Goal: Information Seeking & Learning: Understand process/instructions

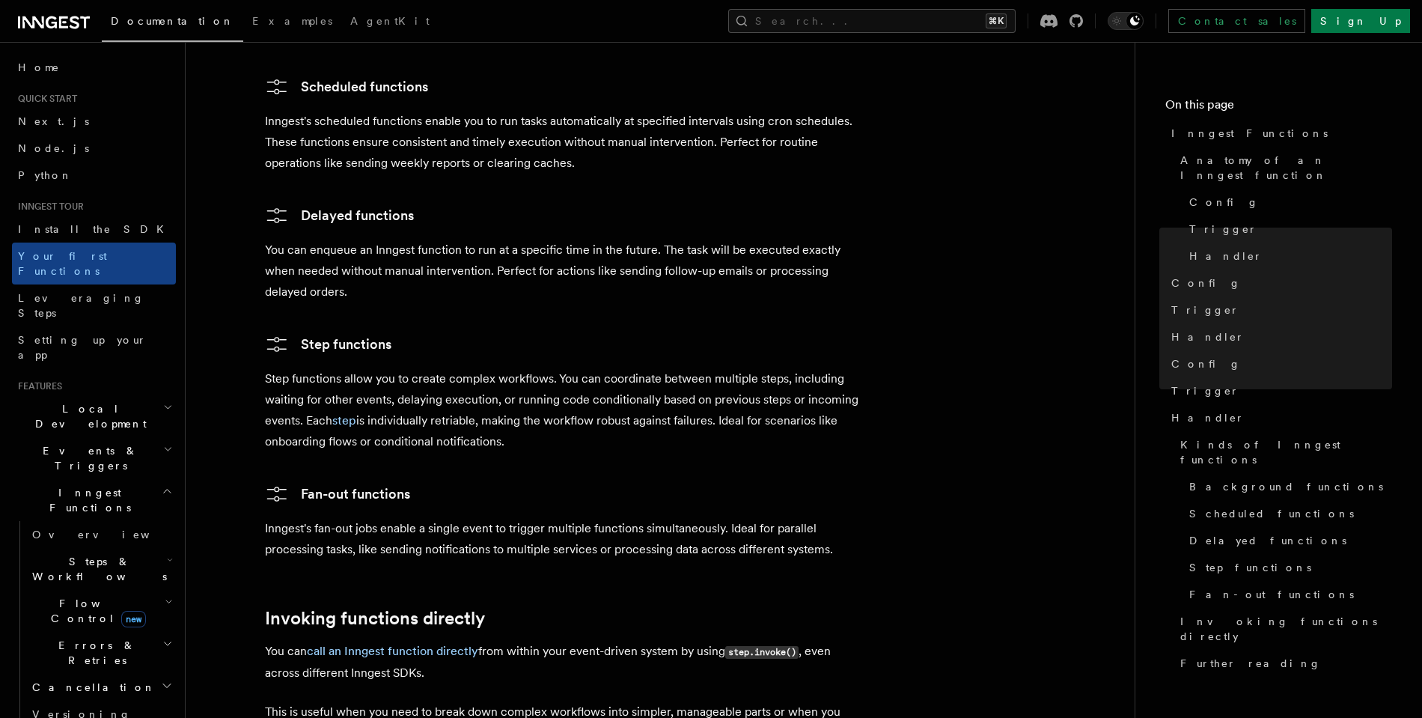
scroll to position [2749, 0]
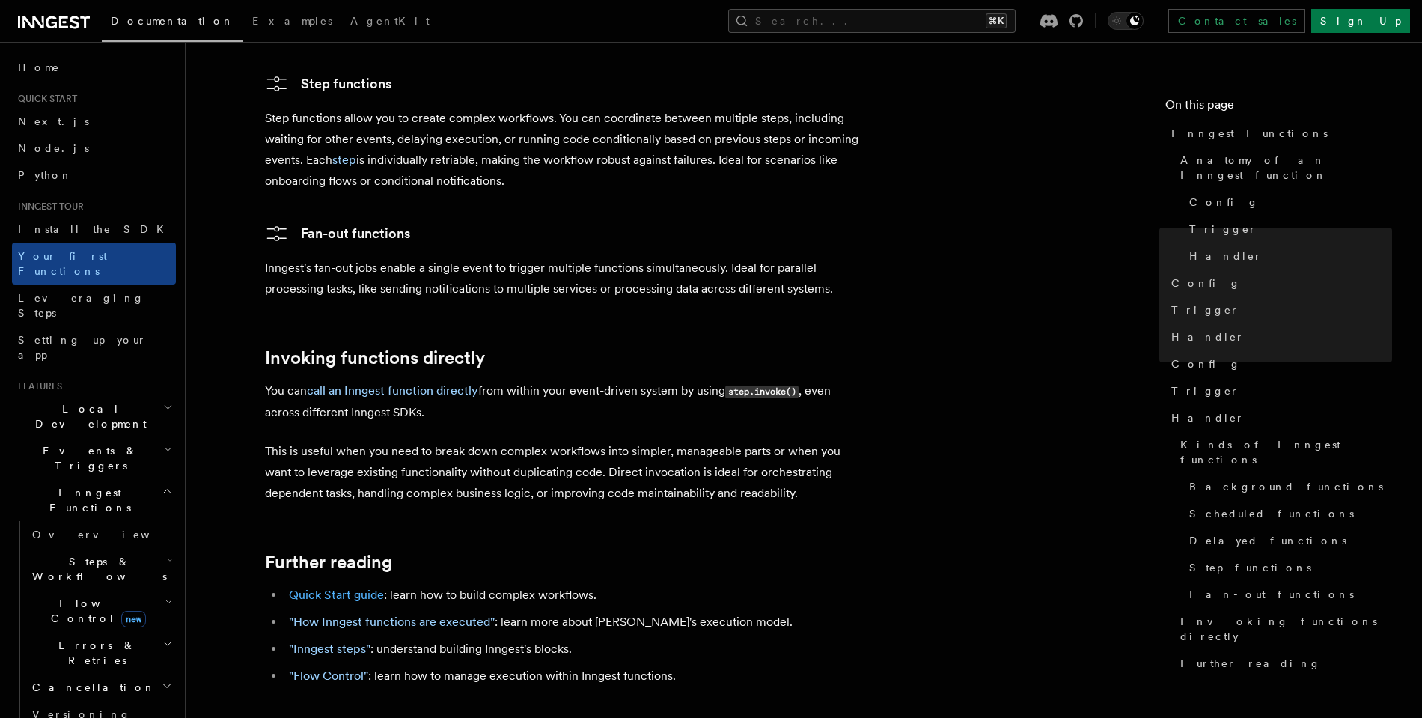
click at [355, 587] on link "Quick Start guide" at bounding box center [336, 594] width 95 height 14
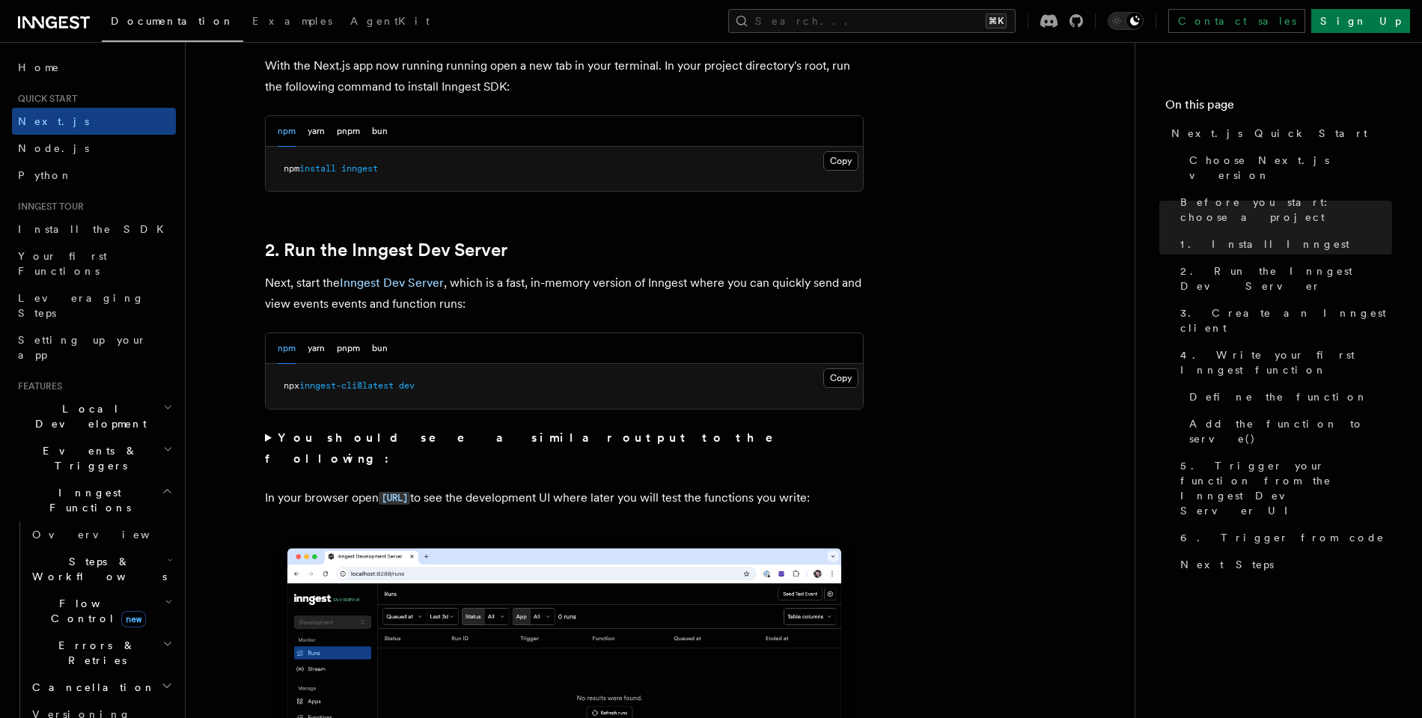
scroll to position [861, 0]
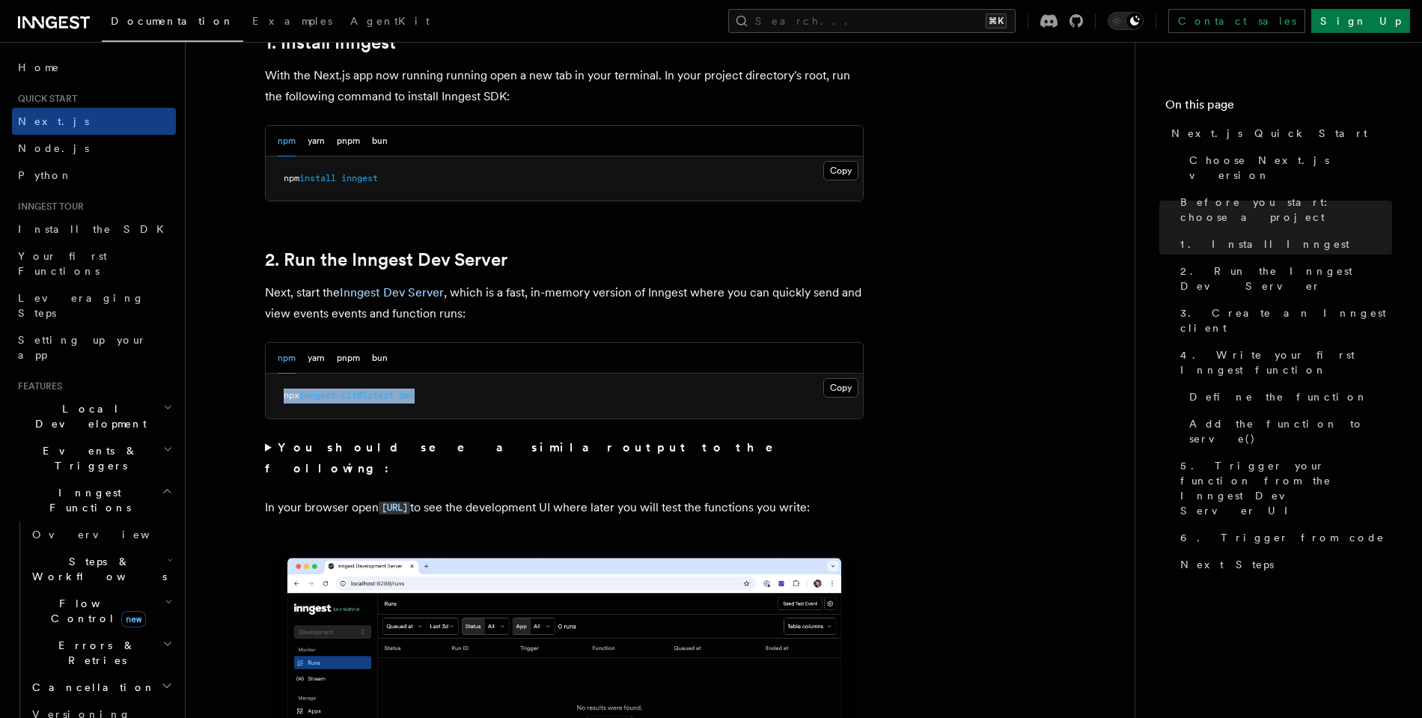
drag, startPoint x: 432, startPoint y: 397, endPoint x: 279, endPoint y: 395, distance: 153.4
click at [279, 395] on pre "npx inngest-cli@latest dev" at bounding box center [564, 395] width 597 height 45
copy span "npx inngest-cli@latest dev"
click at [849, 394] on button "Copy Copied" at bounding box center [840, 387] width 35 height 19
click at [308, 356] on button "yarn" at bounding box center [316, 358] width 17 height 31
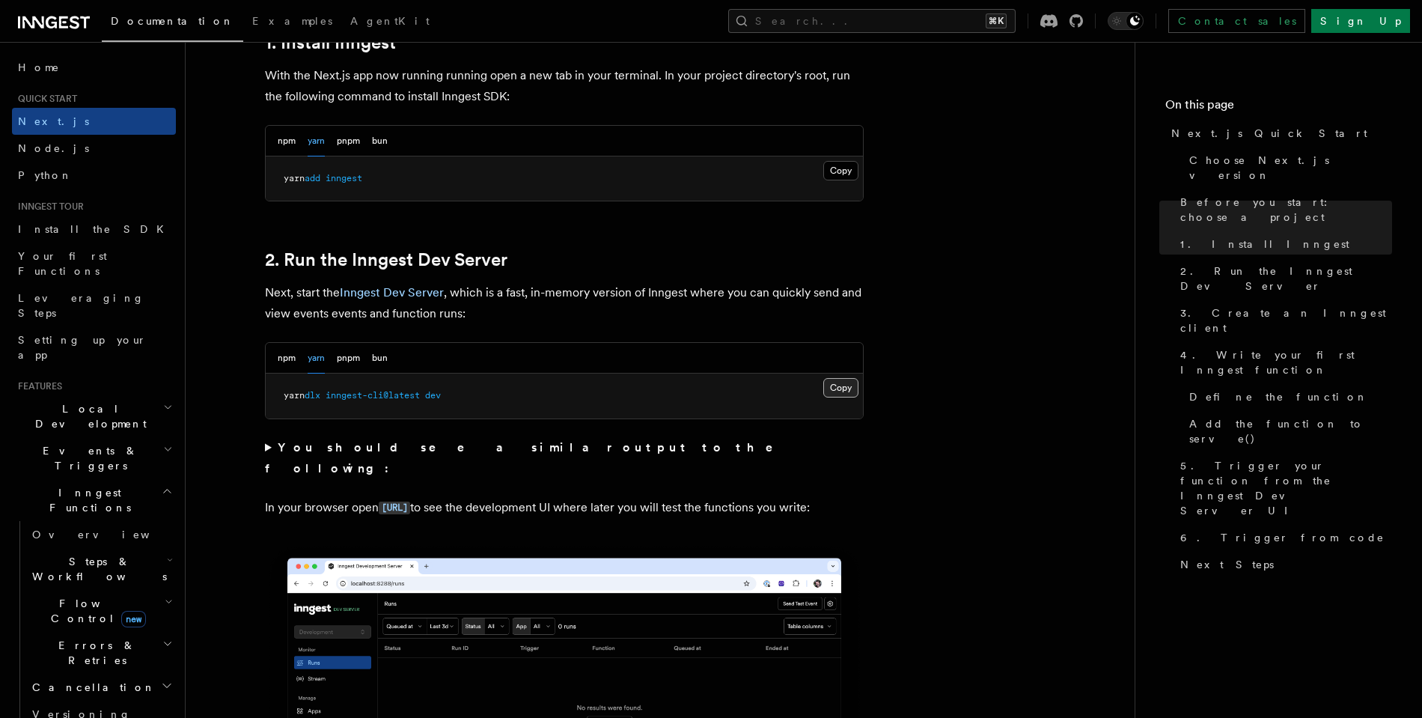
click at [849, 389] on button "Copy Copied" at bounding box center [840, 387] width 35 height 19
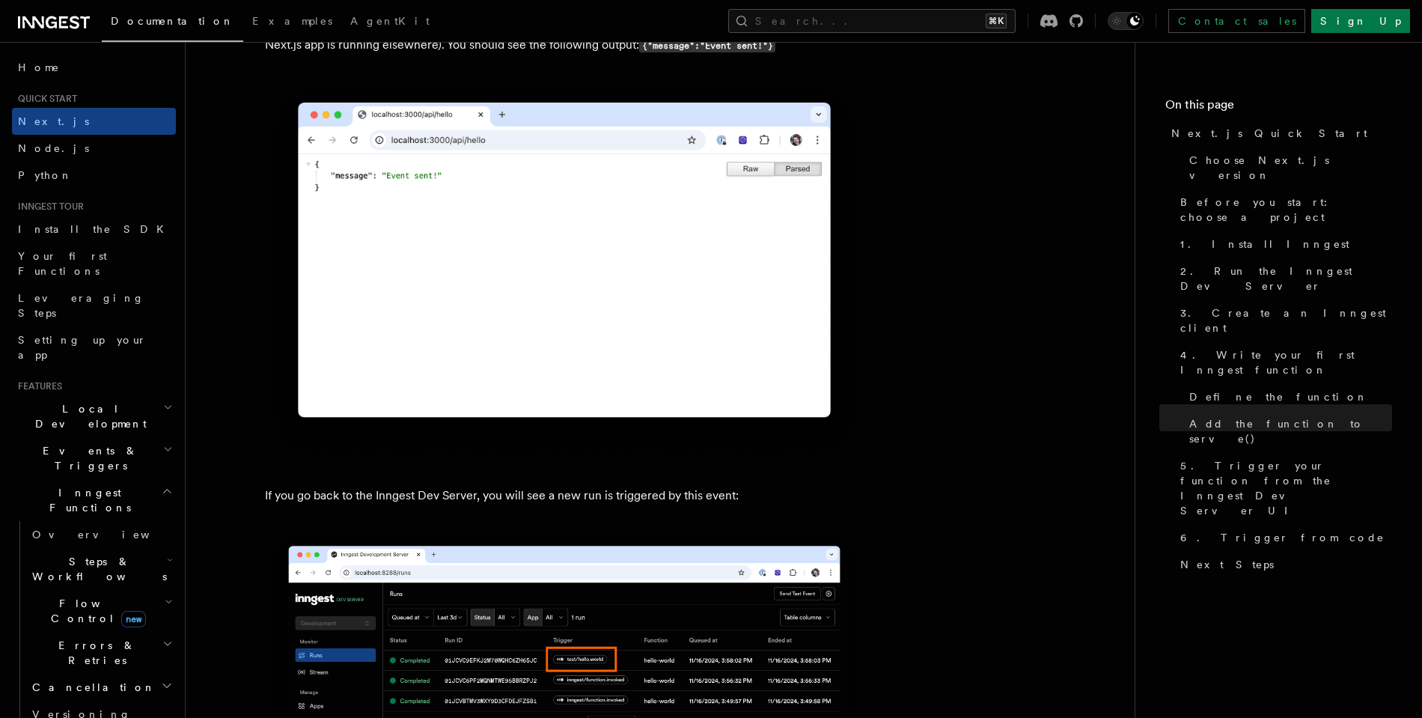
scroll to position [8524, 0]
